Goal: Navigation & Orientation: Go to known website

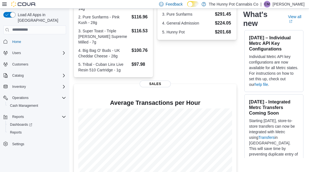
scroll to position [178, 0]
